Goal: Find specific page/section: Find specific page/section

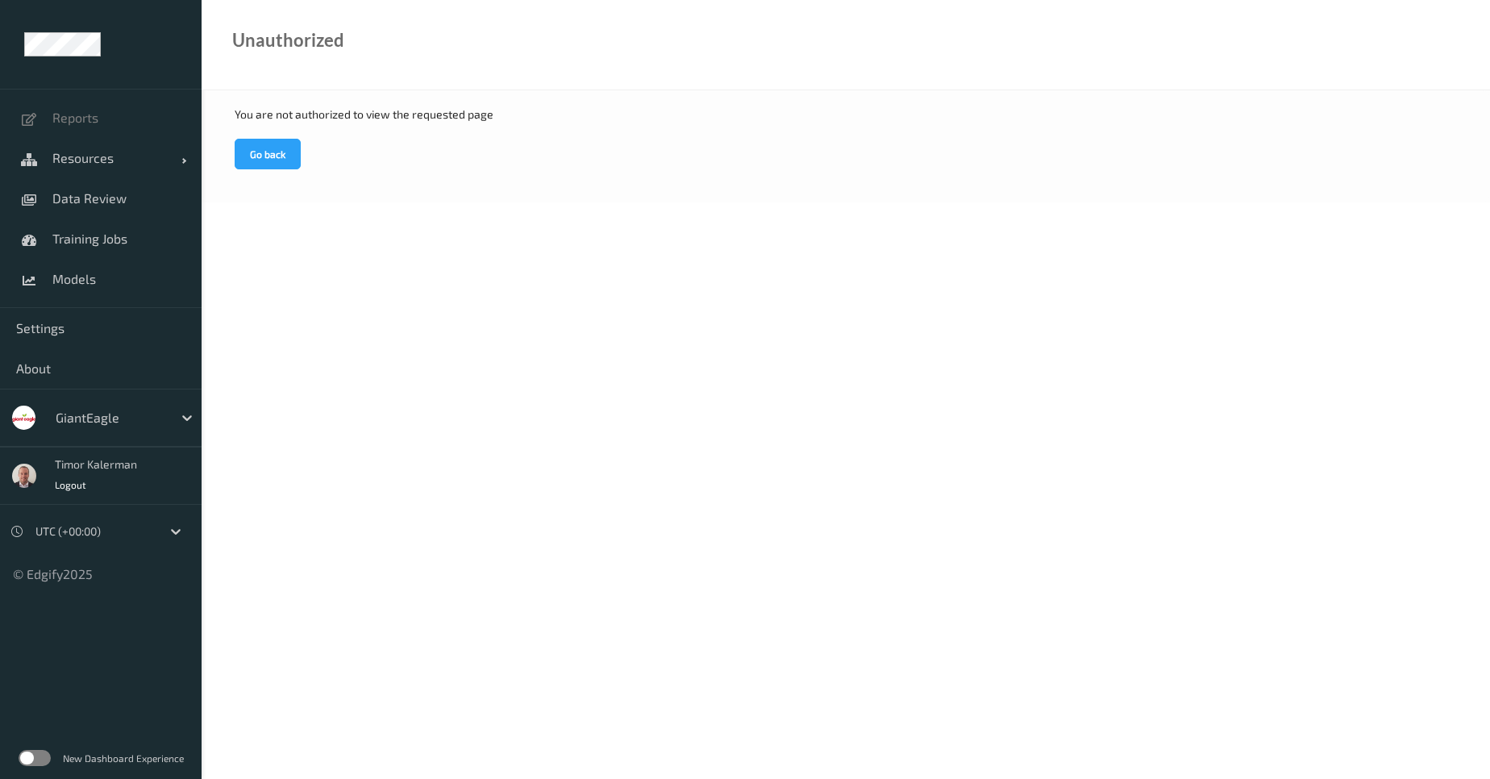
click at [289, 173] on div "You are not authorized to view the requested page Go back" at bounding box center [846, 146] width 1289 height 112
click at [285, 154] on button "Go back" at bounding box center [268, 154] width 66 height 31
click at [279, 151] on button "Go back" at bounding box center [268, 154] width 66 height 31
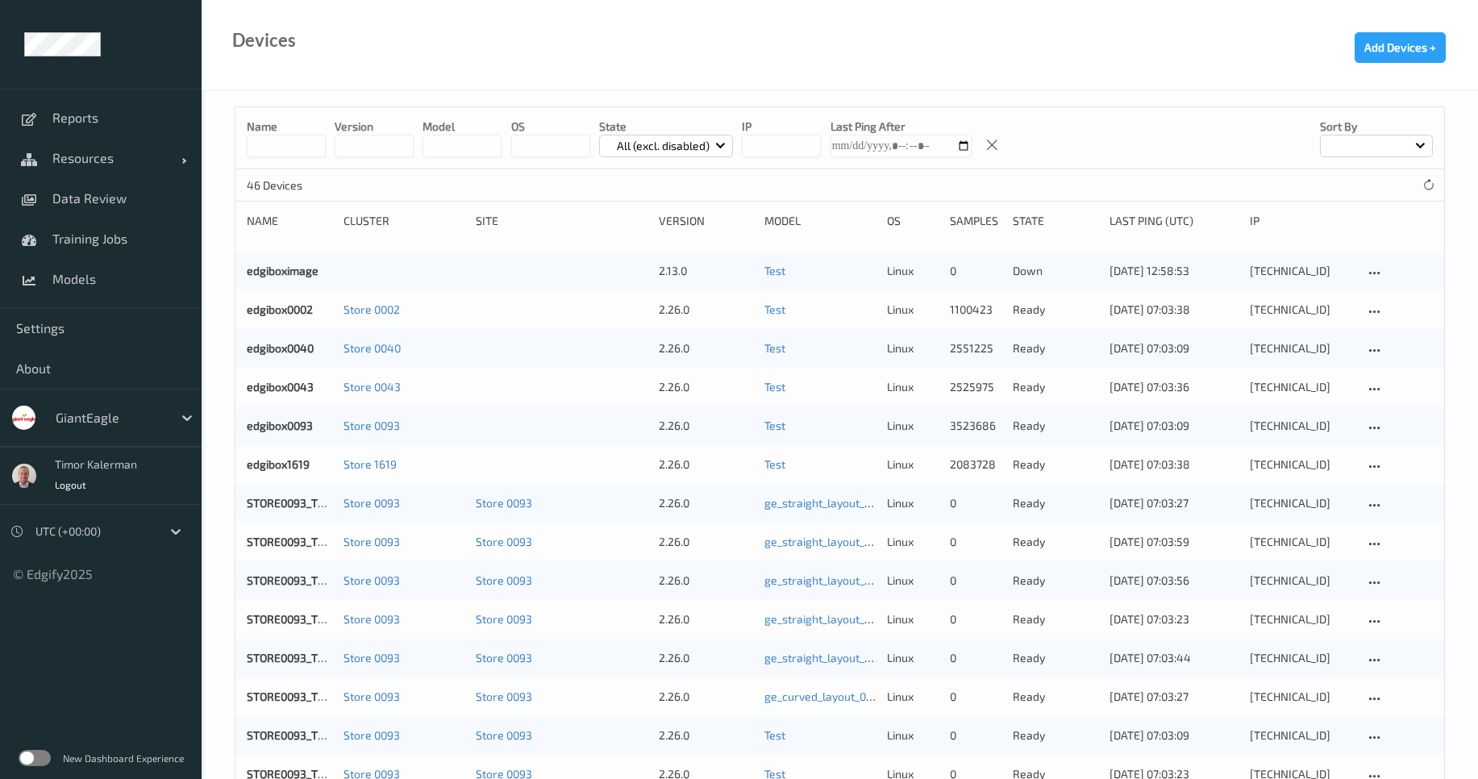
click at [101, 423] on div at bounding box center [110, 417] width 109 height 19
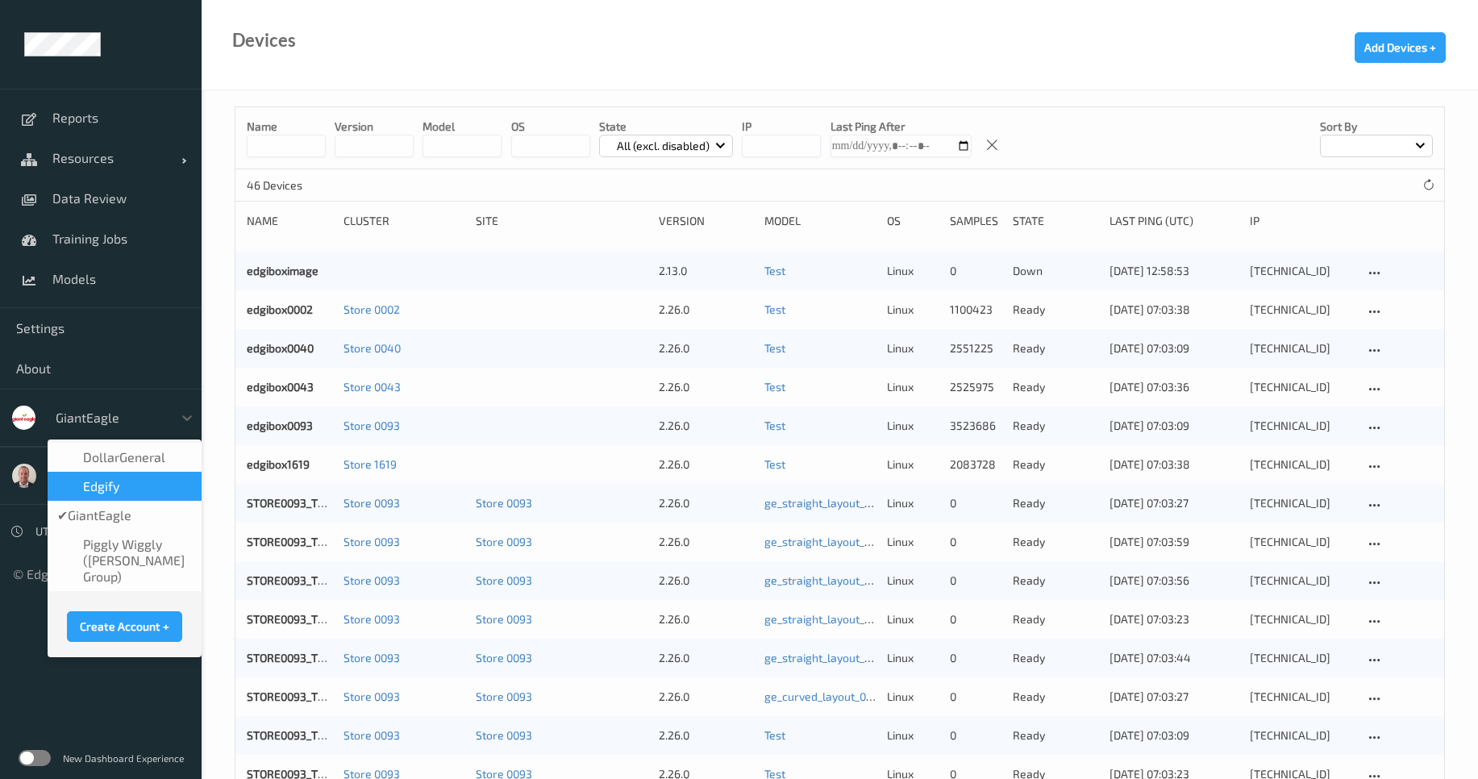
click at [174, 462] on div "DollarGeneral" at bounding box center [124, 457] width 135 height 16
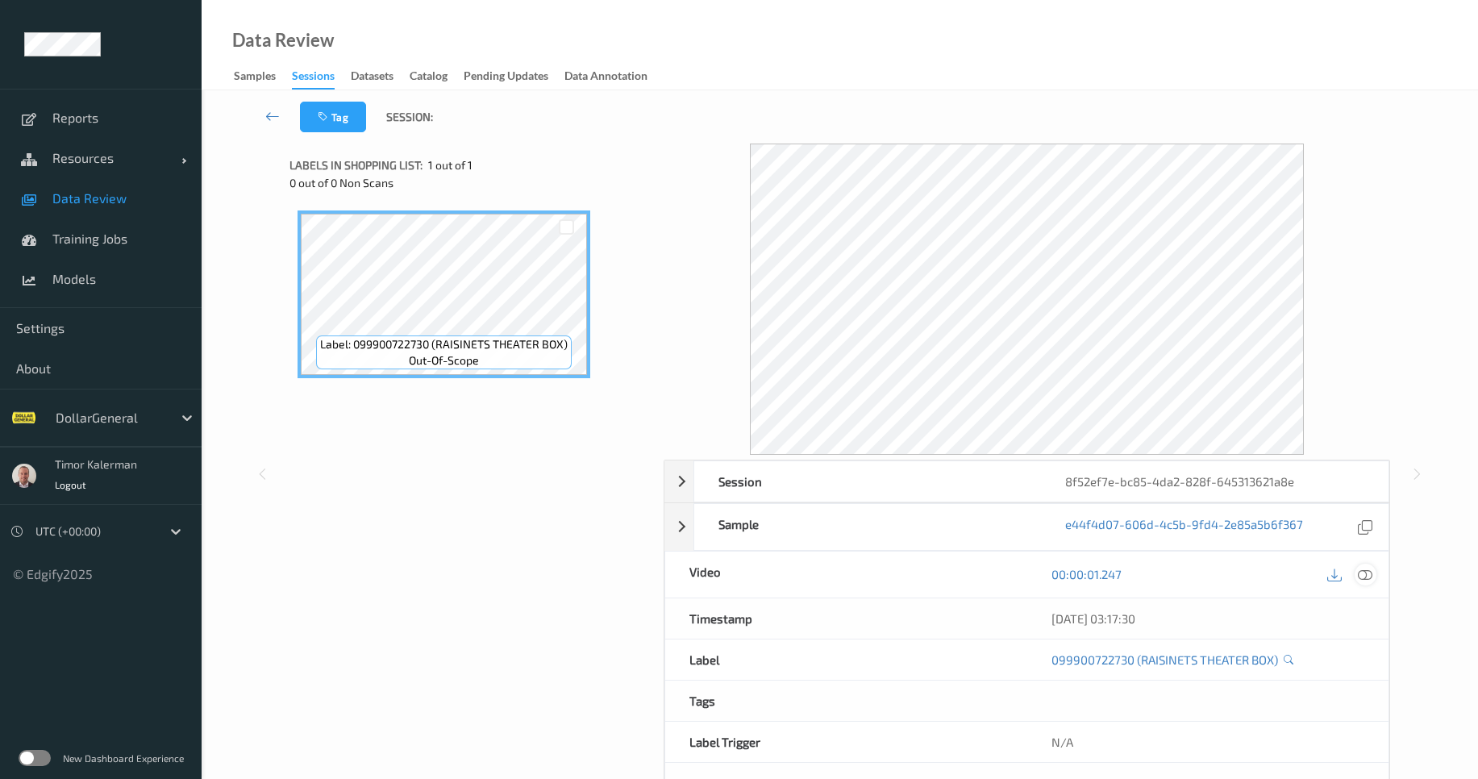
click at [1367, 583] on div at bounding box center [1366, 575] width 22 height 22
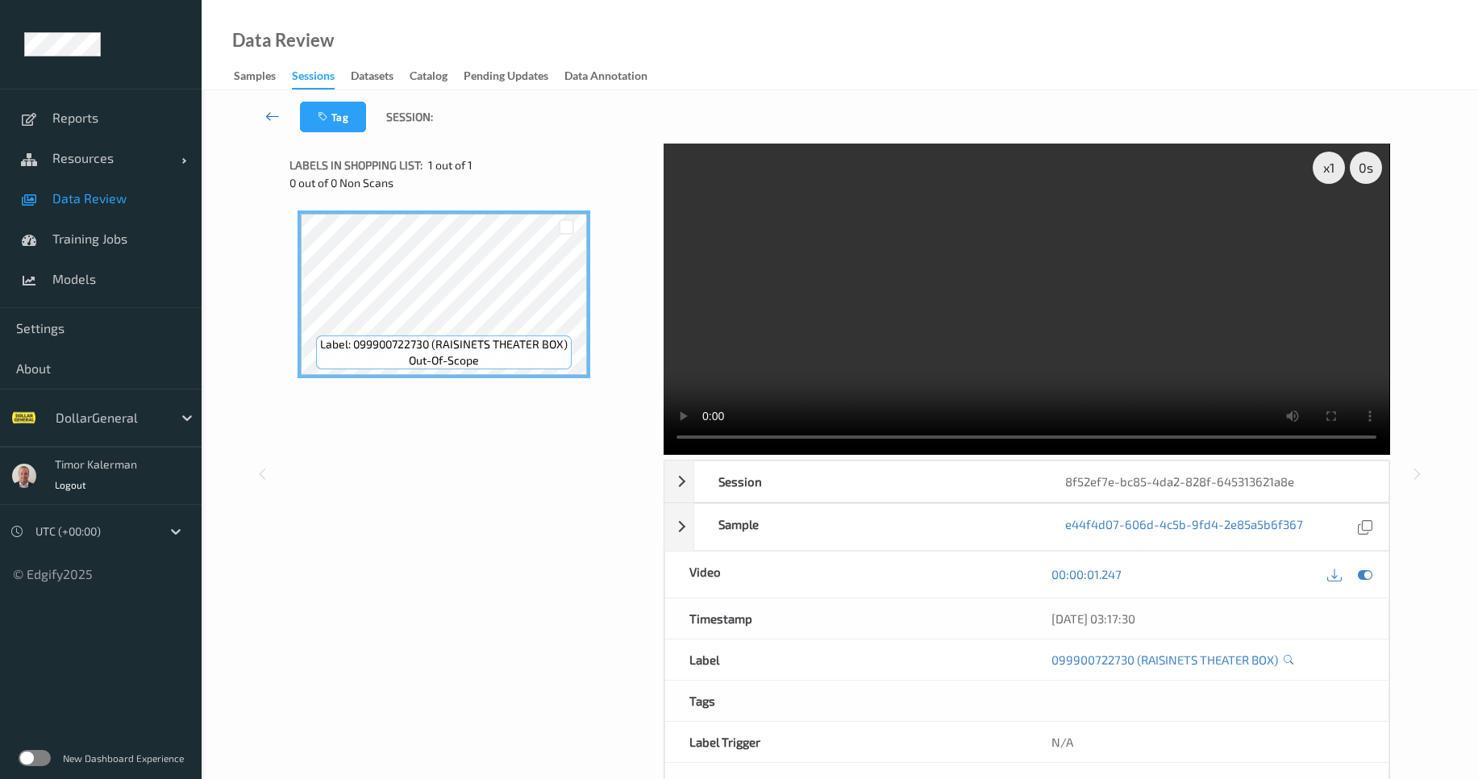
click at [278, 115] on icon at bounding box center [272, 116] width 15 height 16
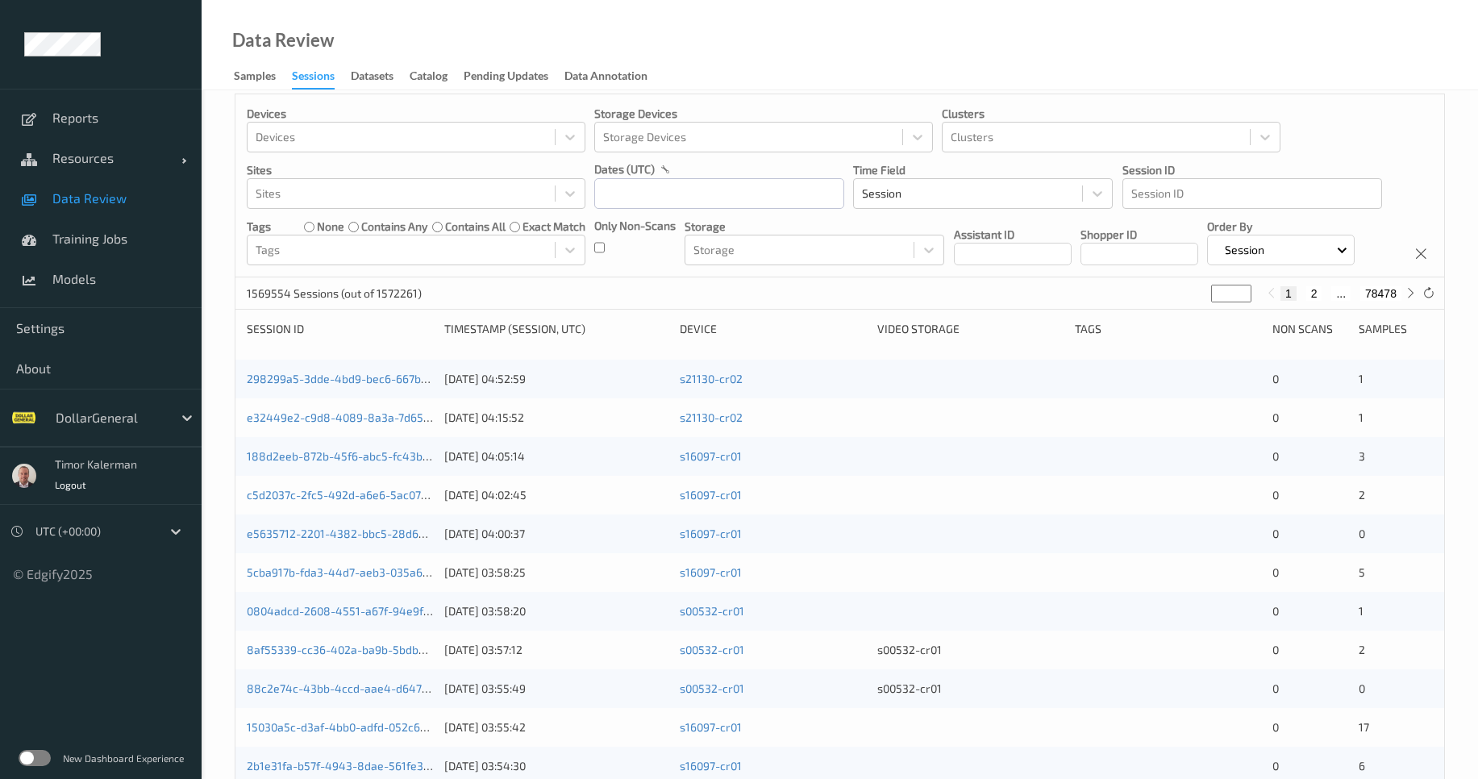
scroll to position [97, 0]
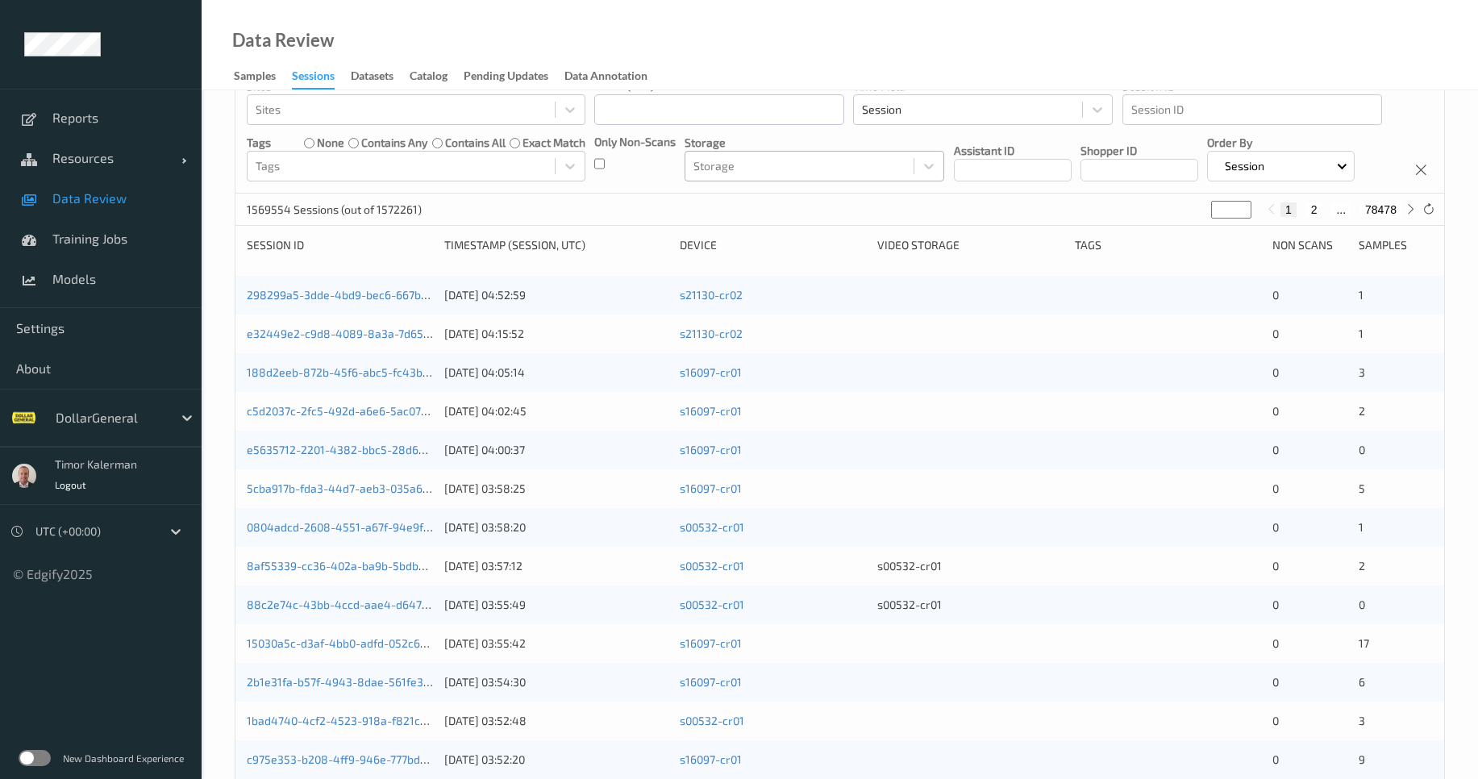
click at [848, 174] on div at bounding box center [799, 165] width 212 height 19
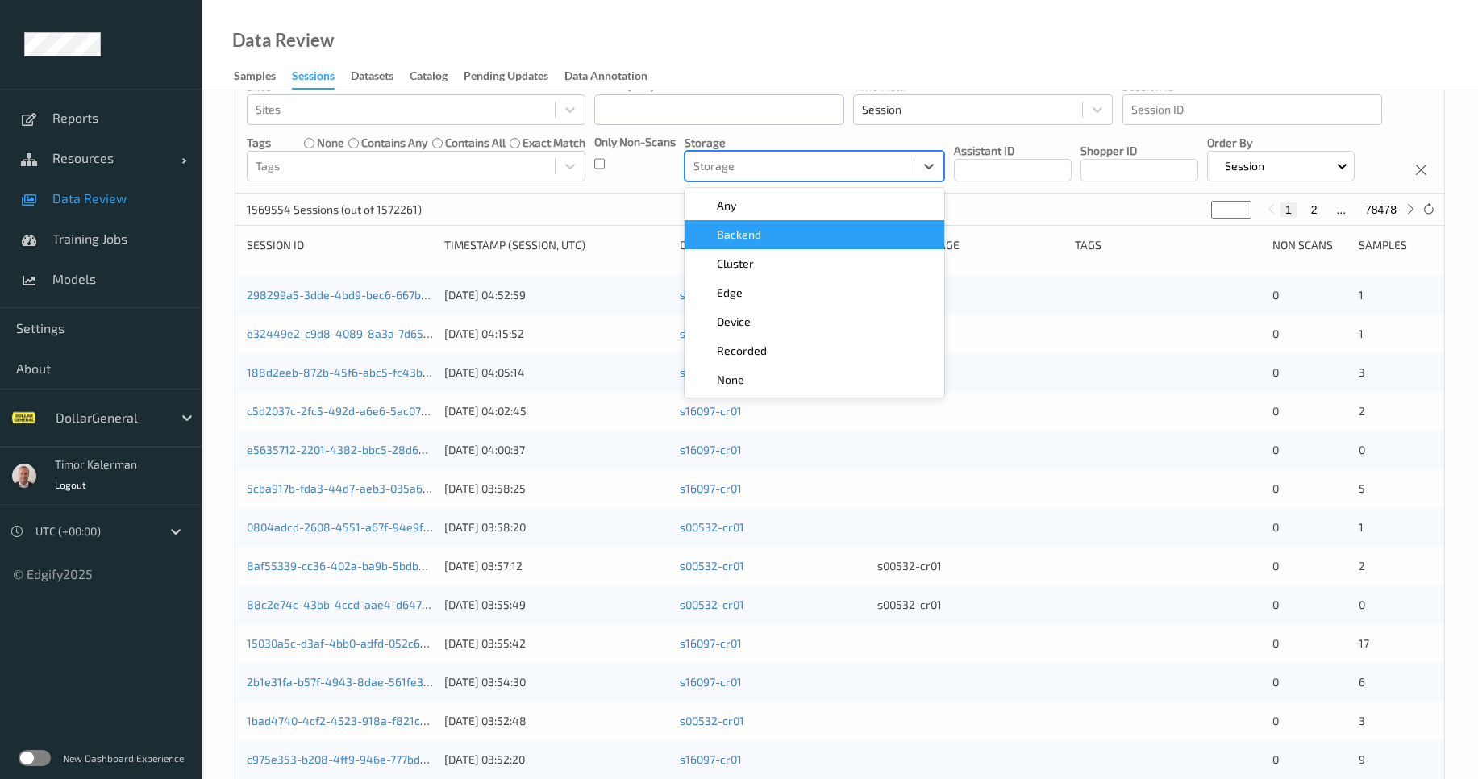
click at [793, 236] on div "Backend" at bounding box center [814, 235] width 240 height 16
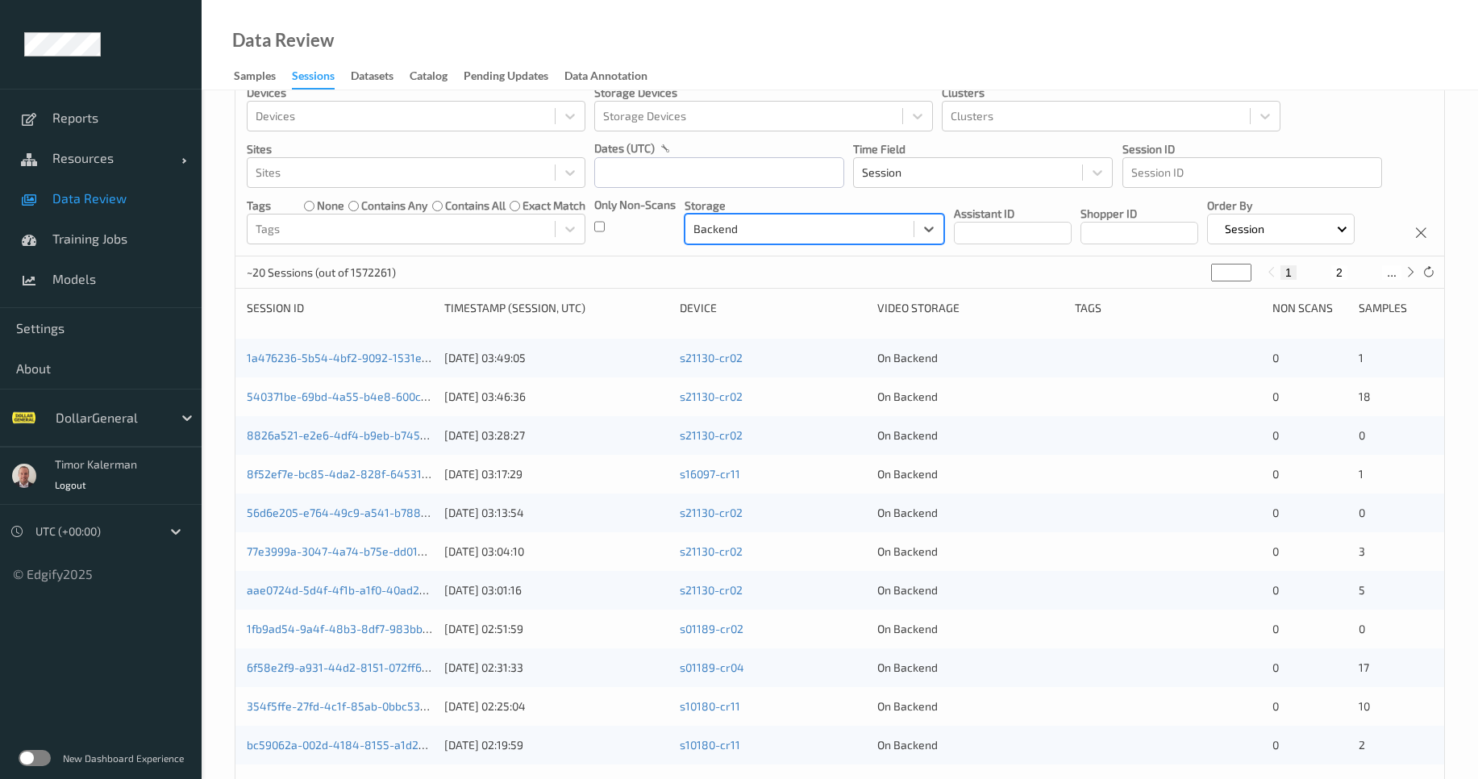
scroll to position [0, 0]
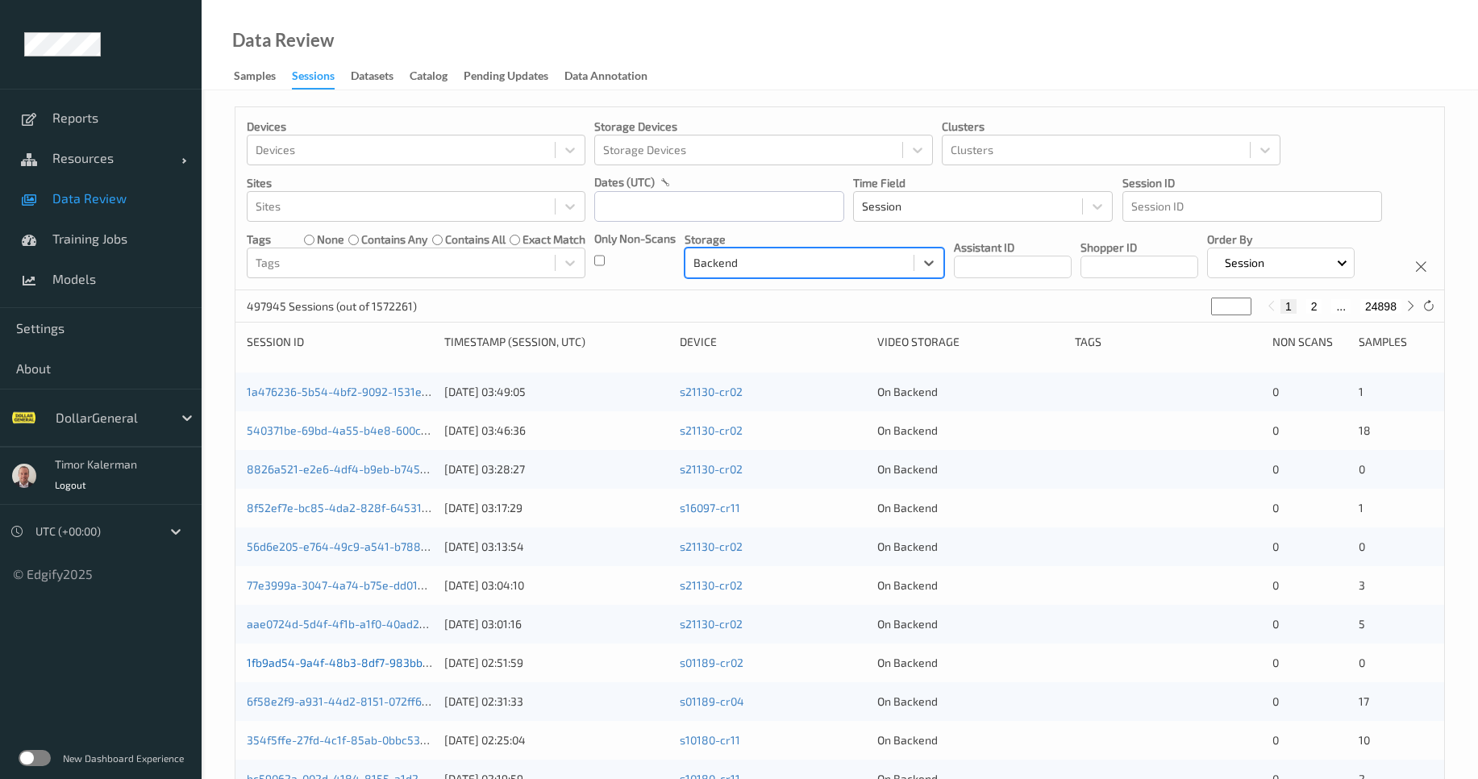
click at [324, 669] on link "1fb9ad54-9a4f-48b3-8df7-983bb8757ceb" at bounding box center [356, 663] width 219 height 14
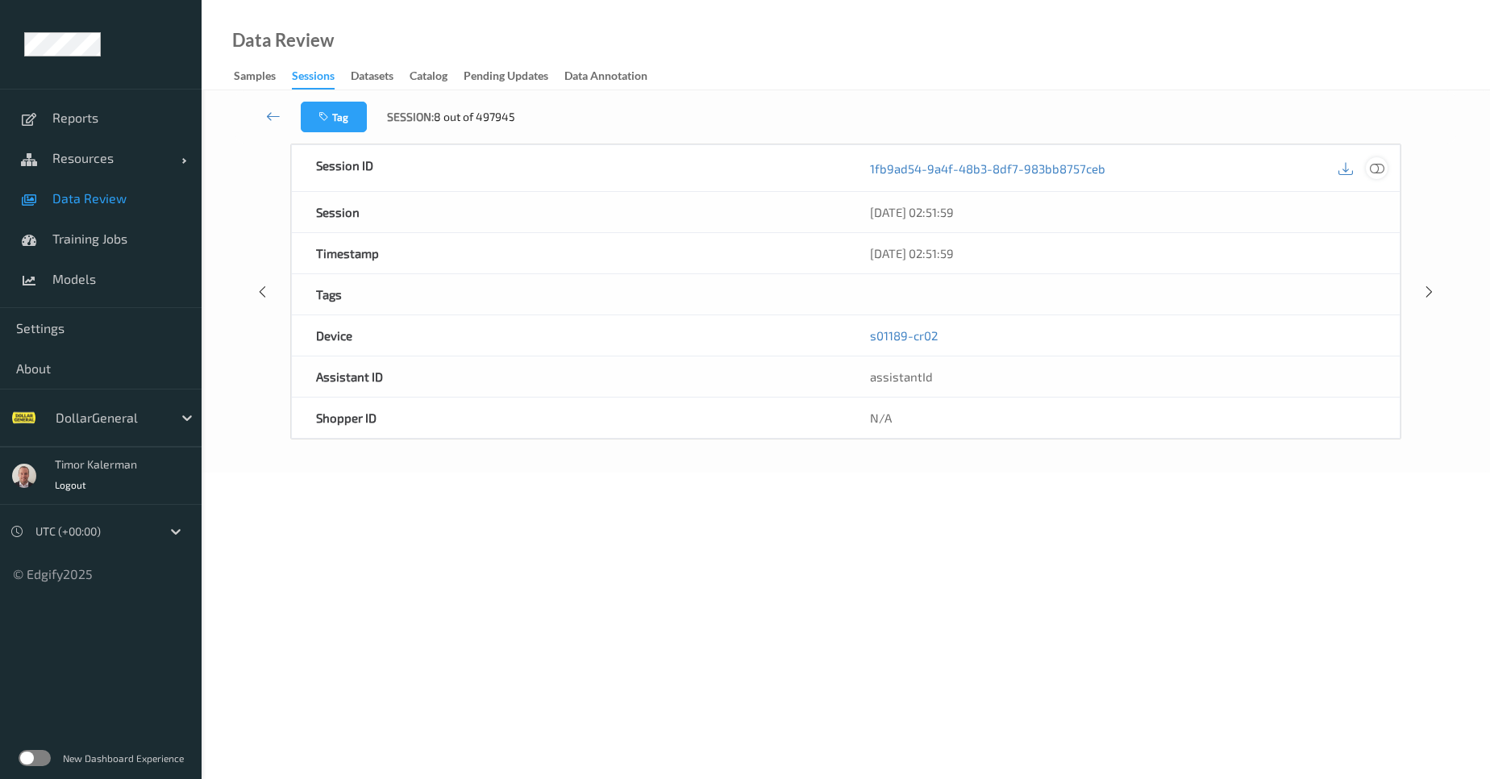
click at [1372, 170] on icon at bounding box center [1377, 167] width 15 height 15
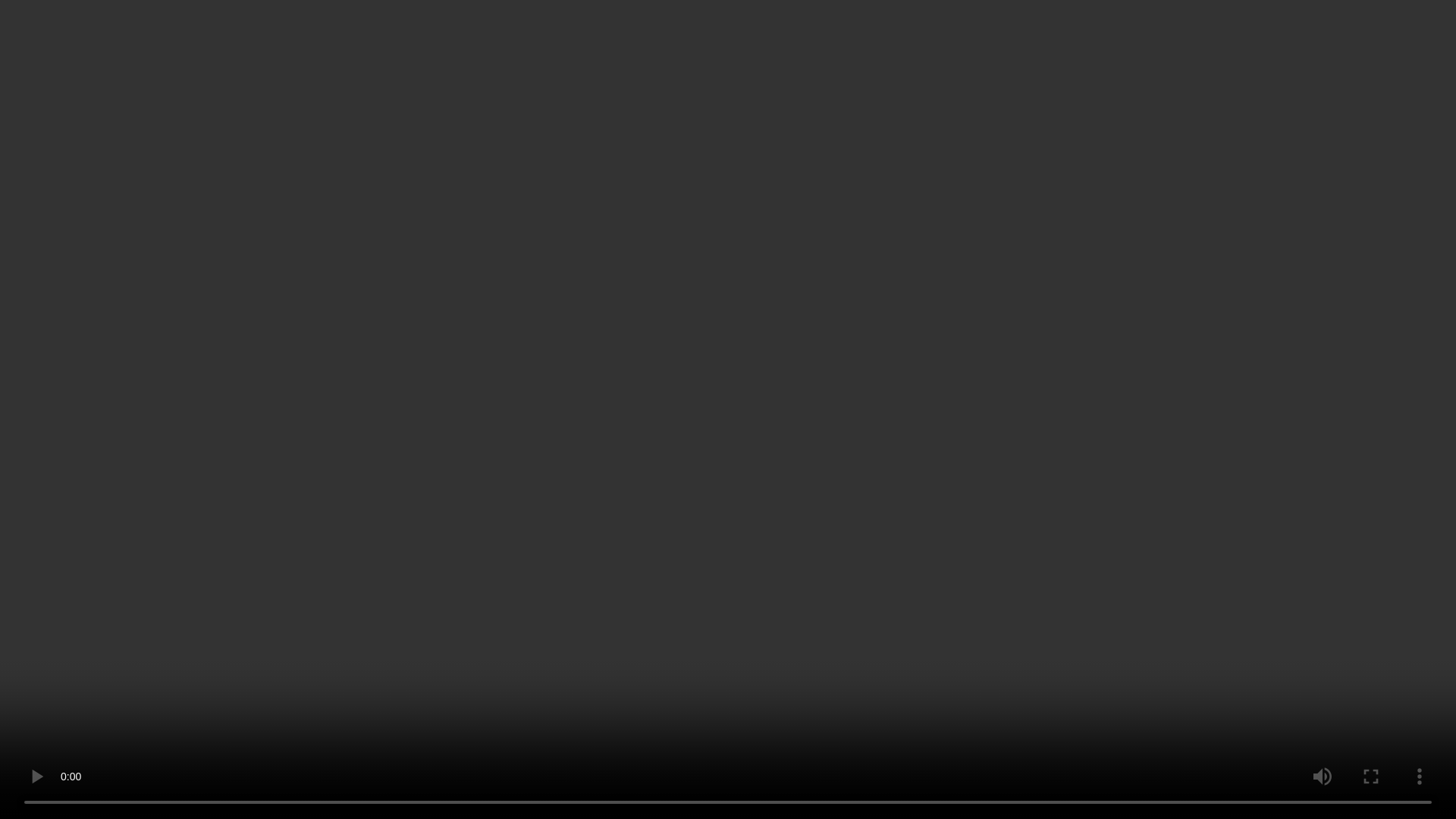
click at [817, 274] on video at bounding box center [728, 409] width 1456 height 819
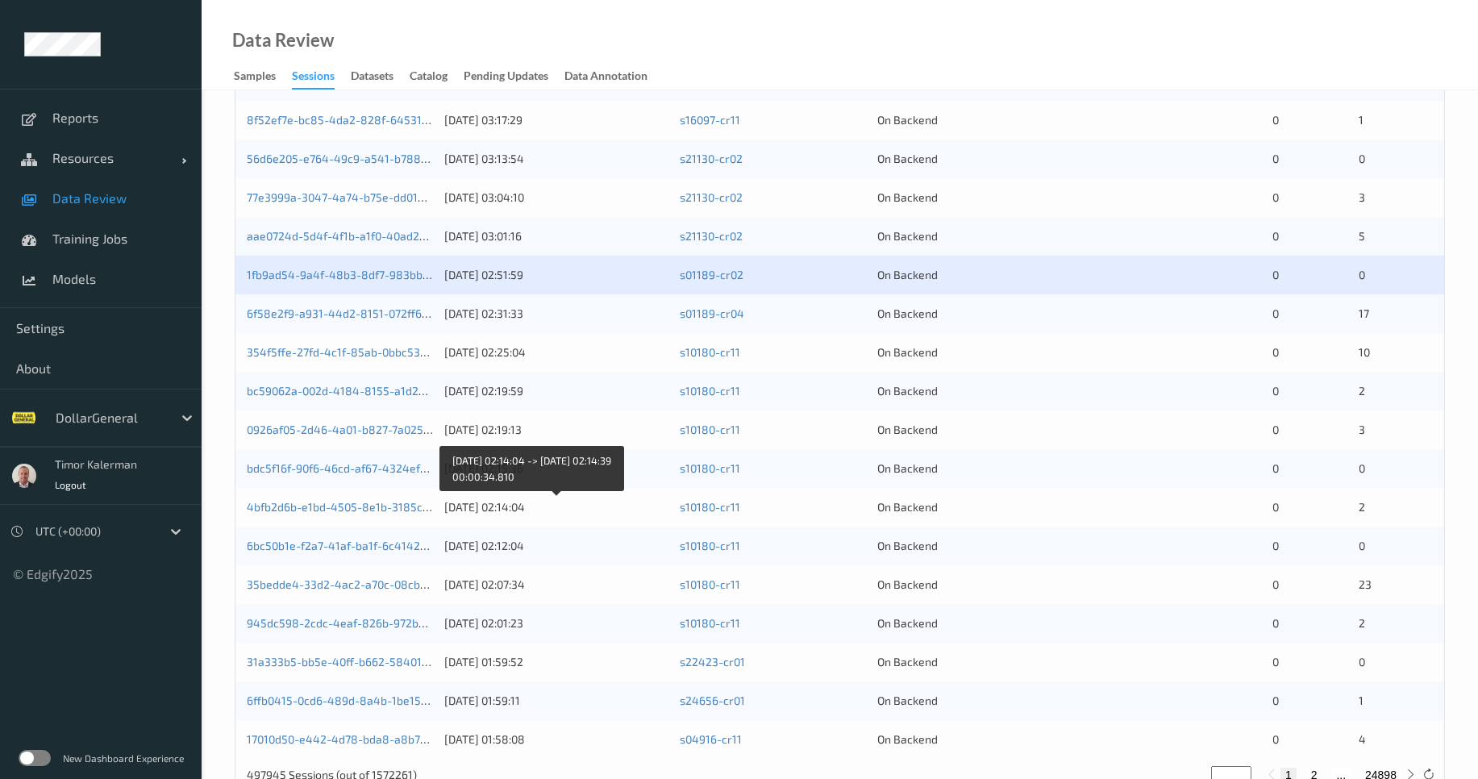
scroll to position [468, 0]
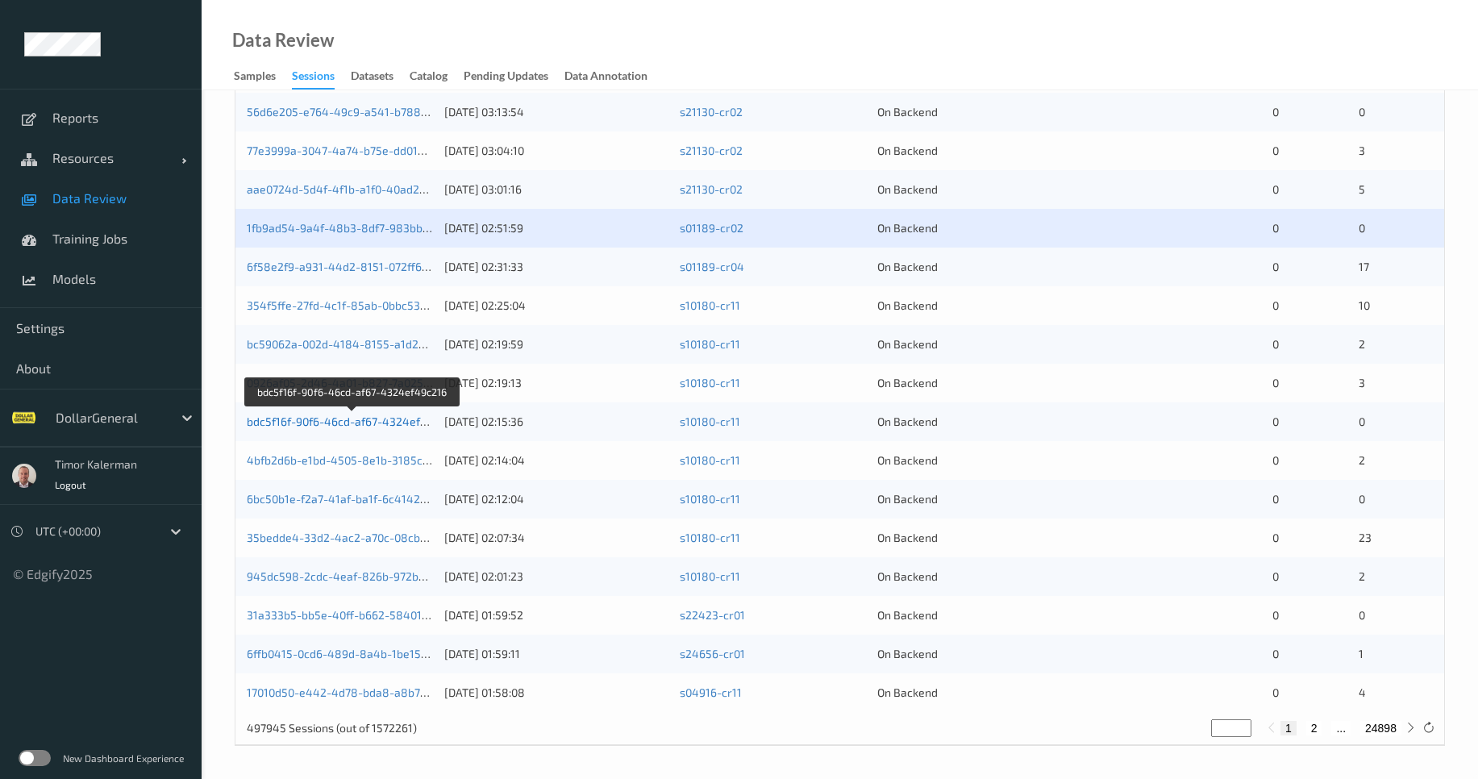
click at [362, 427] on link "bdc5f16f-90f6-46cd-af67-4324ef49c216" at bounding box center [352, 421] width 210 height 14
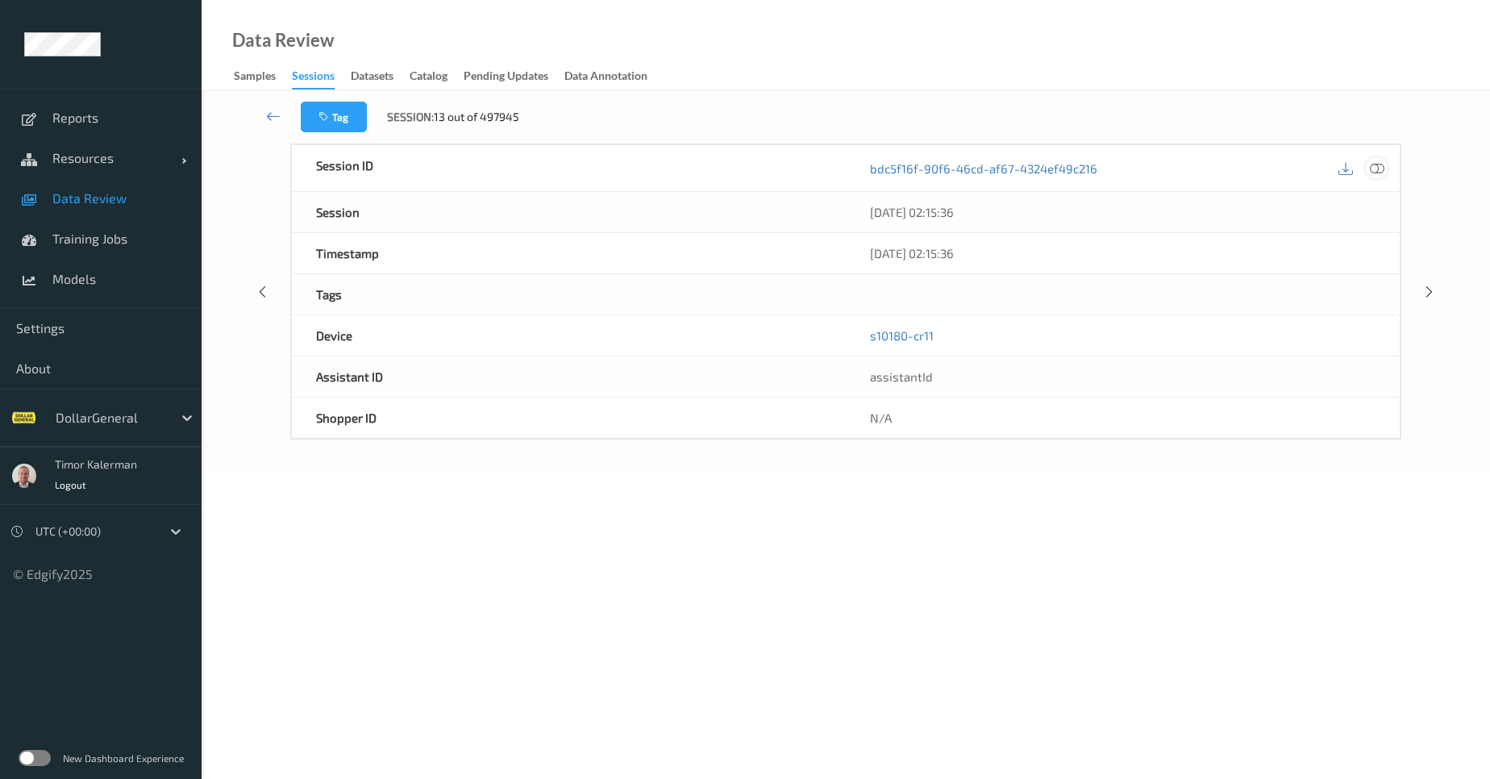
click at [1380, 169] on icon at bounding box center [1377, 167] width 15 height 15
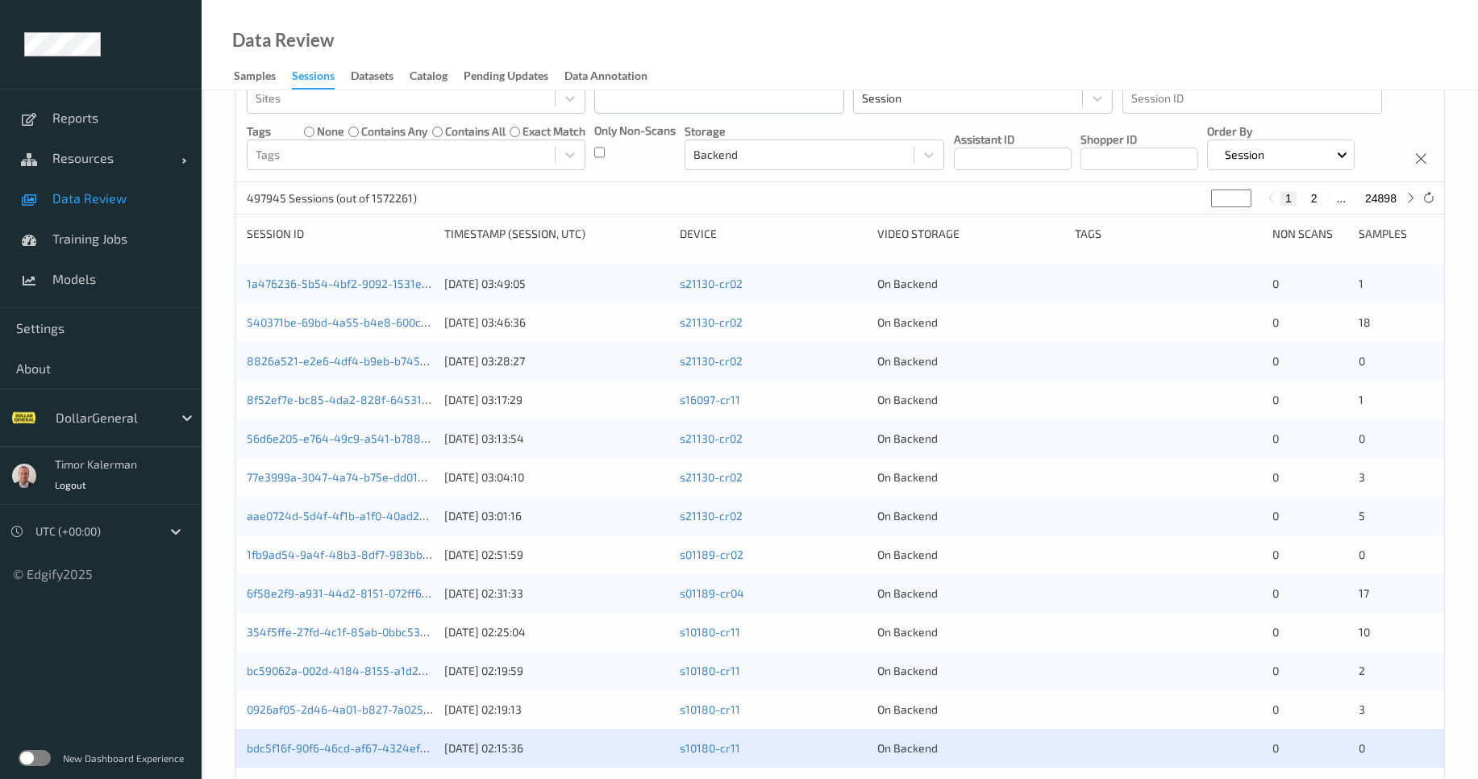
scroll to position [468, 0]
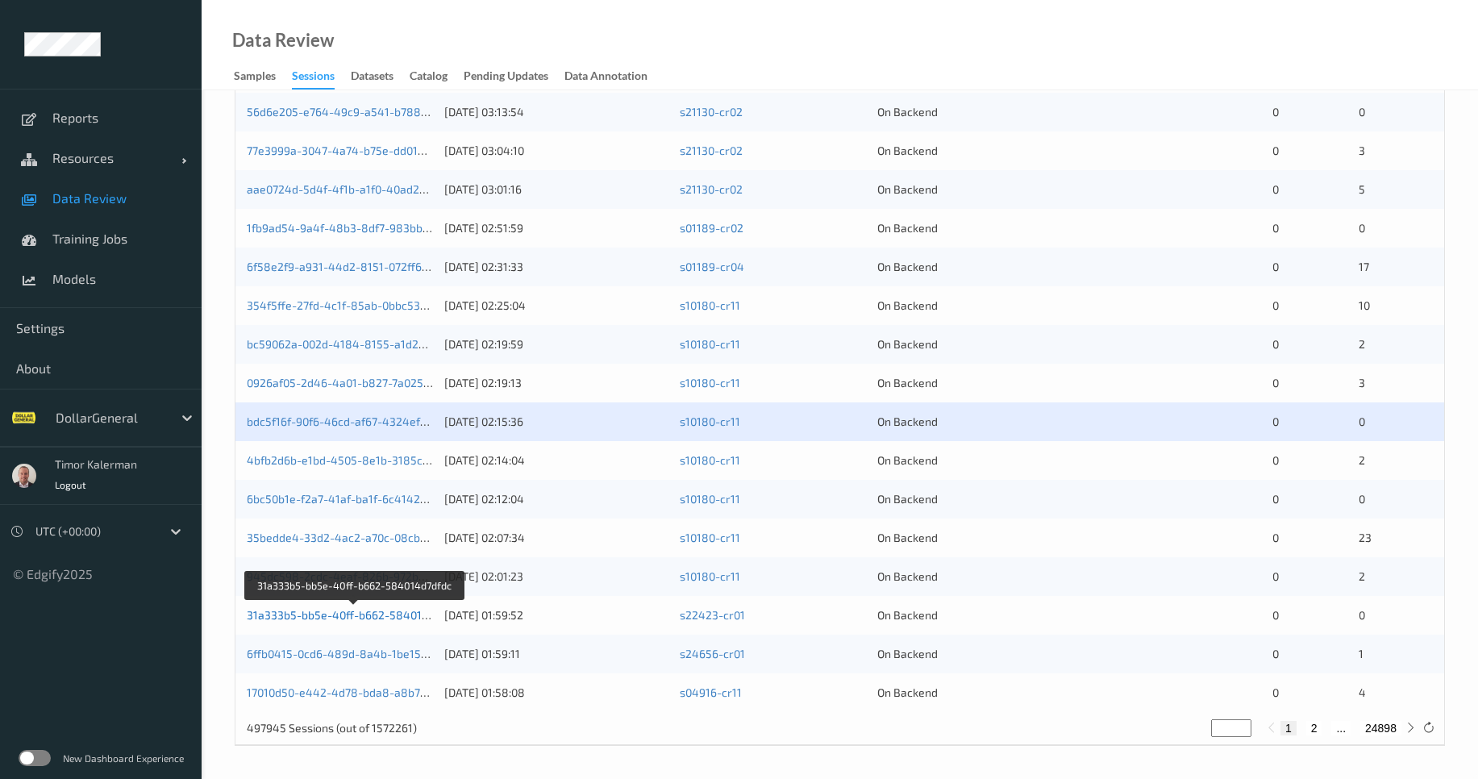
click at [368, 618] on link "31a333b5-bb5e-40ff-b662-584014d7dfdc" at bounding box center [355, 615] width 217 height 14
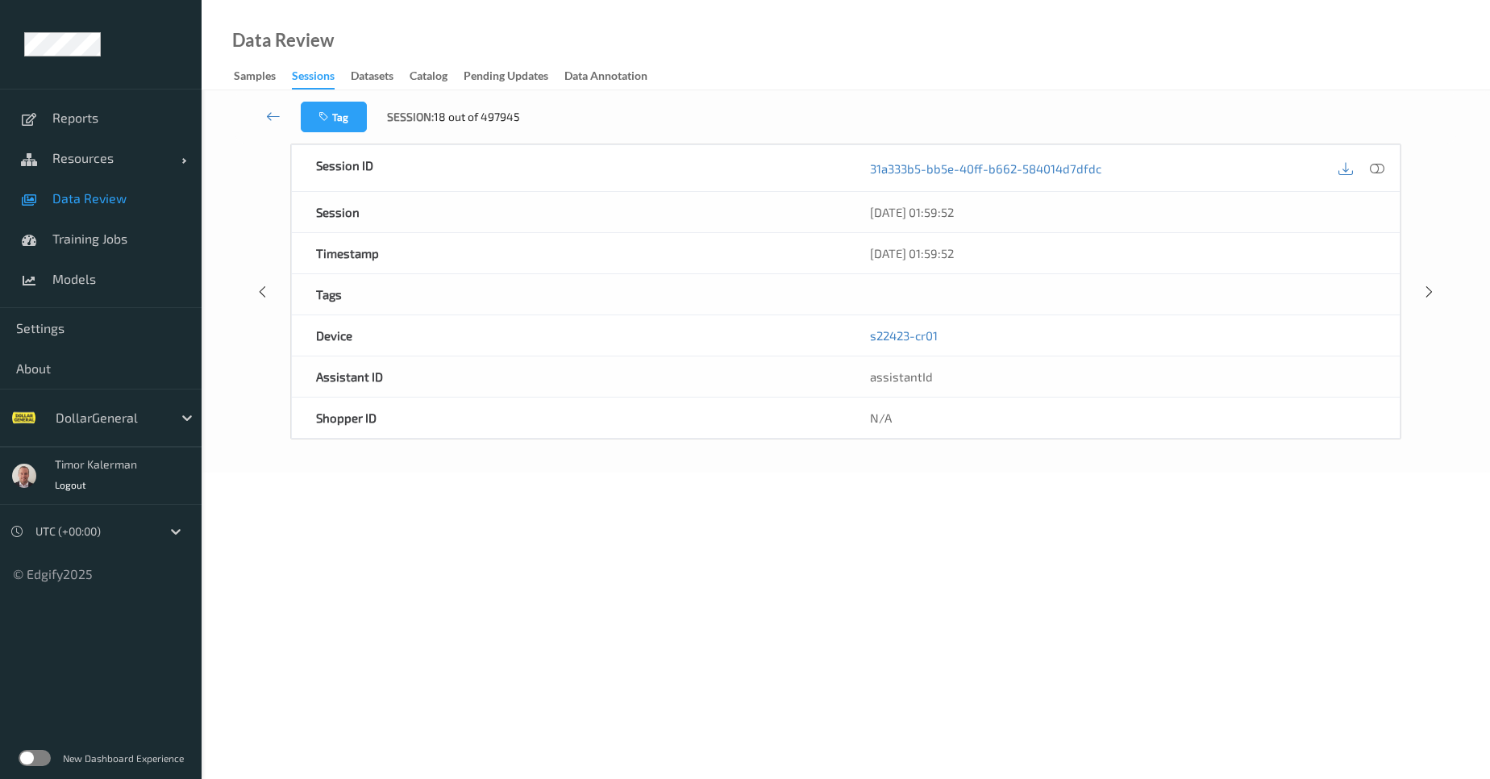
click at [1371, 178] on div at bounding box center [1361, 168] width 52 height 22
click at [1376, 170] on icon at bounding box center [1377, 167] width 15 height 15
